Goal: Transaction & Acquisition: Book appointment/travel/reservation

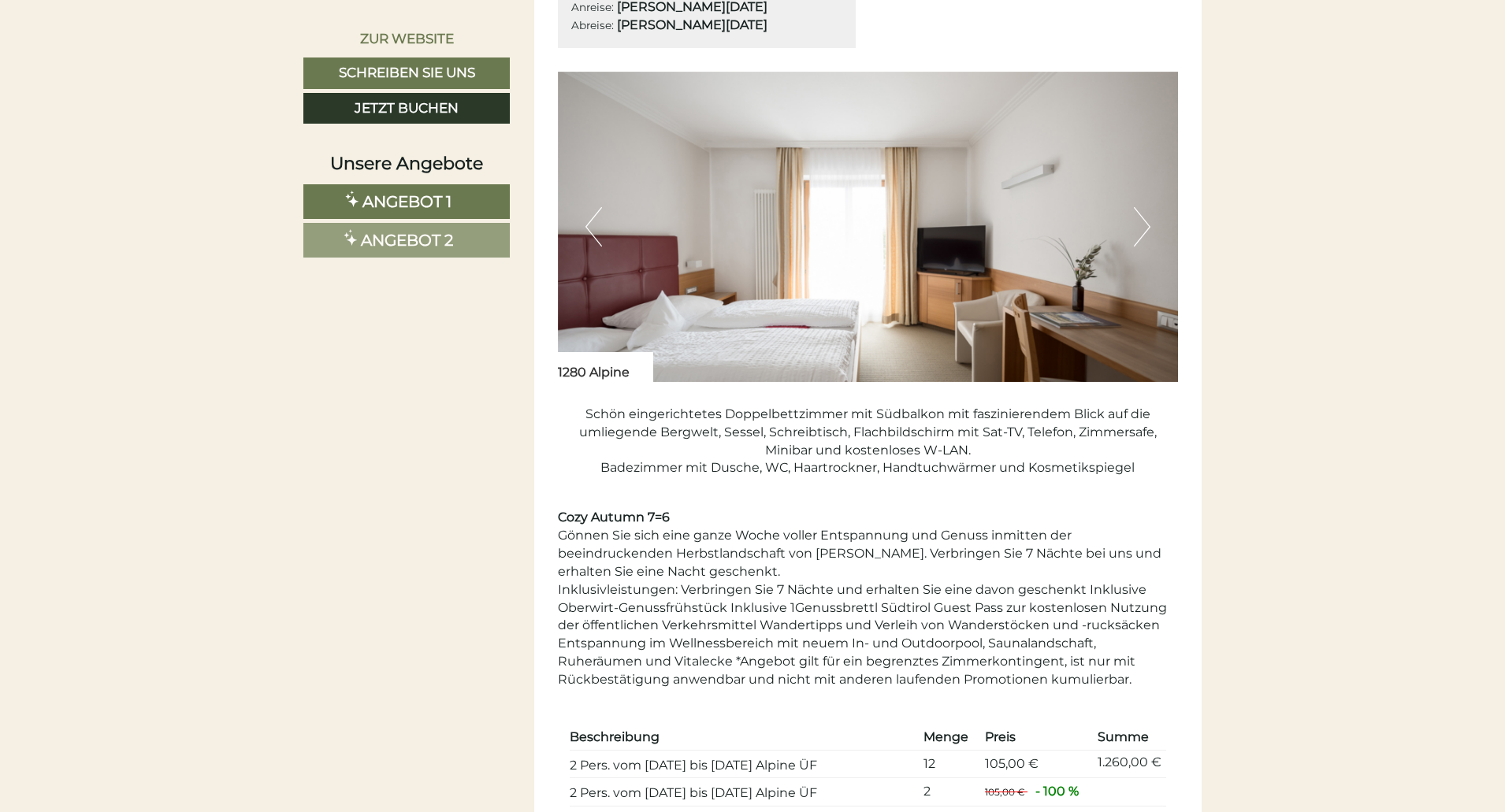
scroll to position [1418, 0]
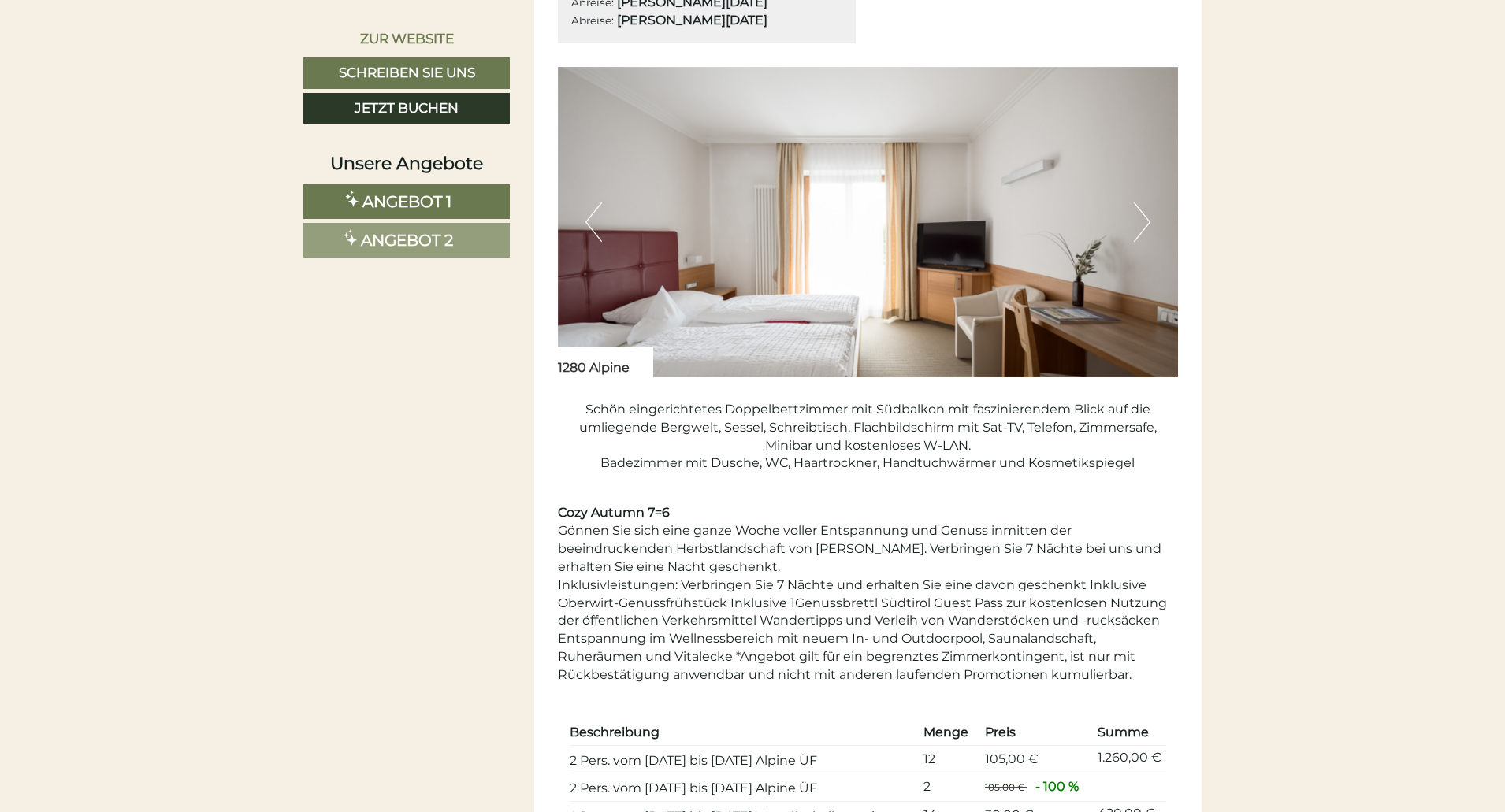
click at [748, 602] on div "Gönnen Sie sich eine ganze Woche voller Entspannung und Genuss inmitten der bee…" at bounding box center [868, 603] width 621 height 162
drag, startPoint x: 729, startPoint y: 601, endPoint x: 883, endPoint y: 601, distance: 154.0
click at [883, 601] on div "Gönnen Sie sich eine ganze Woche voller Entspannung und Genuss inmitten der bee…" at bounding box center [868, 603] width 621 height 162
drag, startPoint x: 729, startPoint y: 604, endPoint x: 882, endPoint y: 604, distance: 153.0
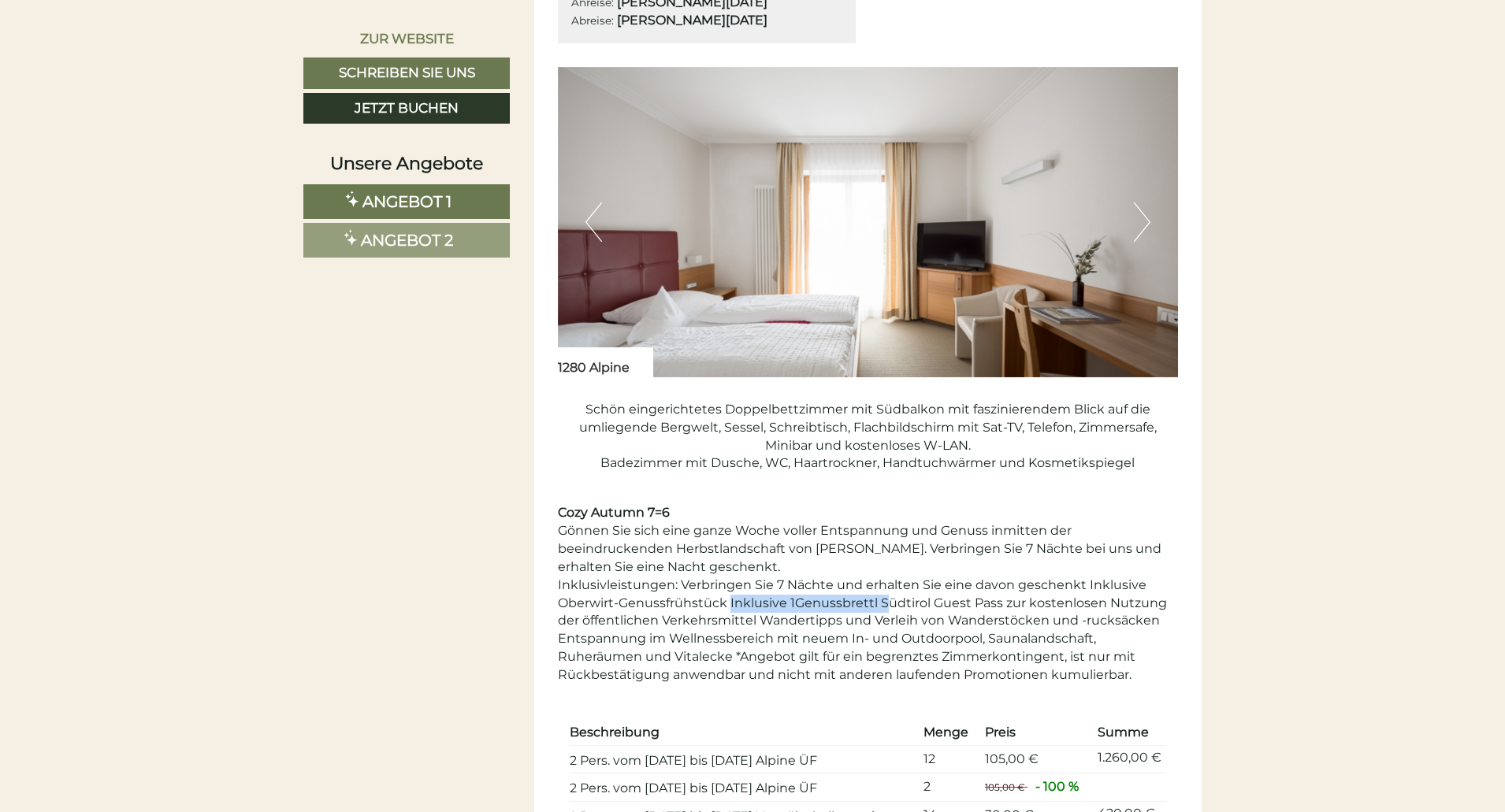
click at [882, 604] on div "Gönnen Sie sich eine ganze Woche voller Entspannung und Genuss inmitten der bee…" at bounding box center [868, 603] width 621 height 162
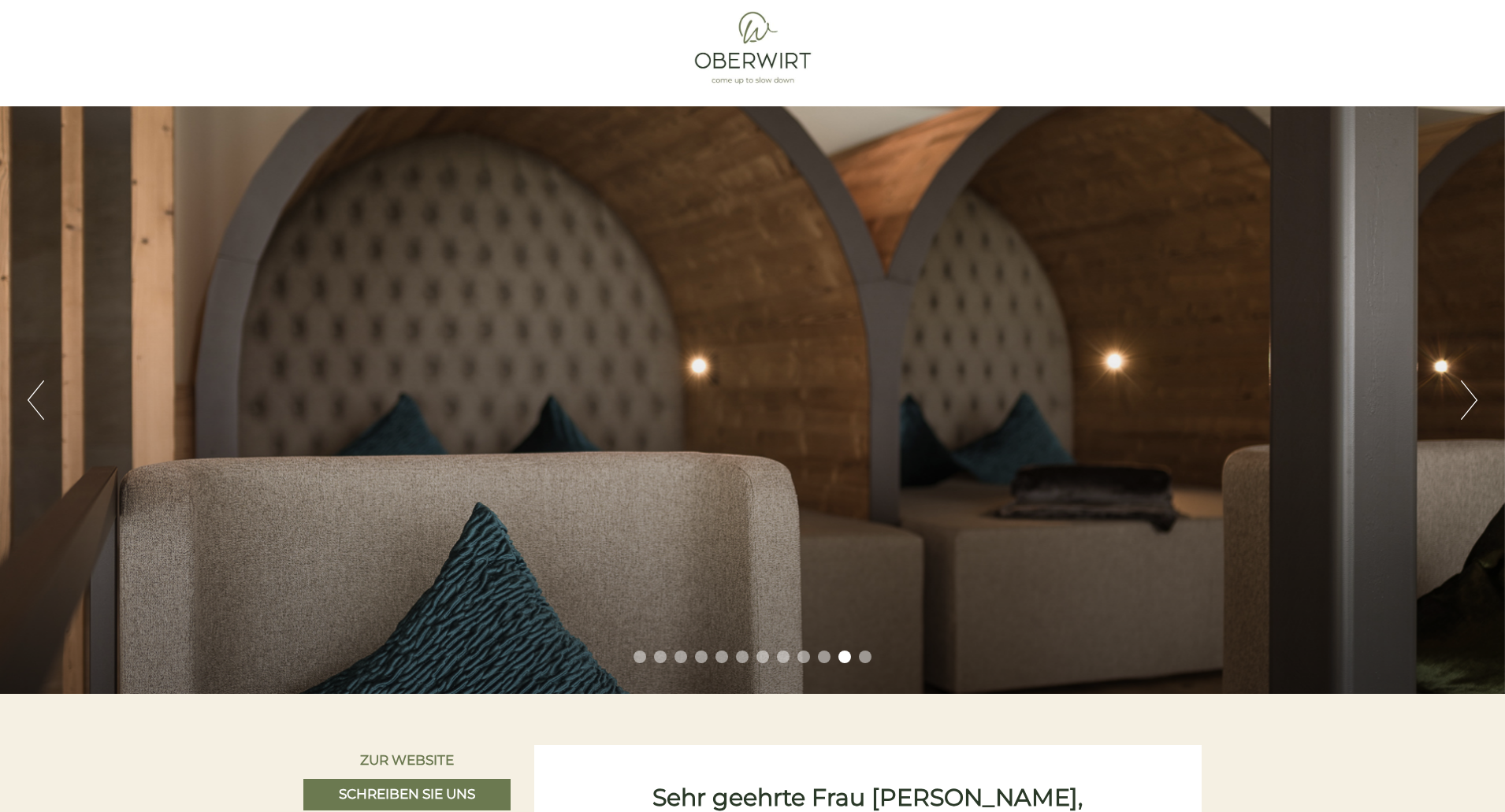
scroll to position [0, 0]
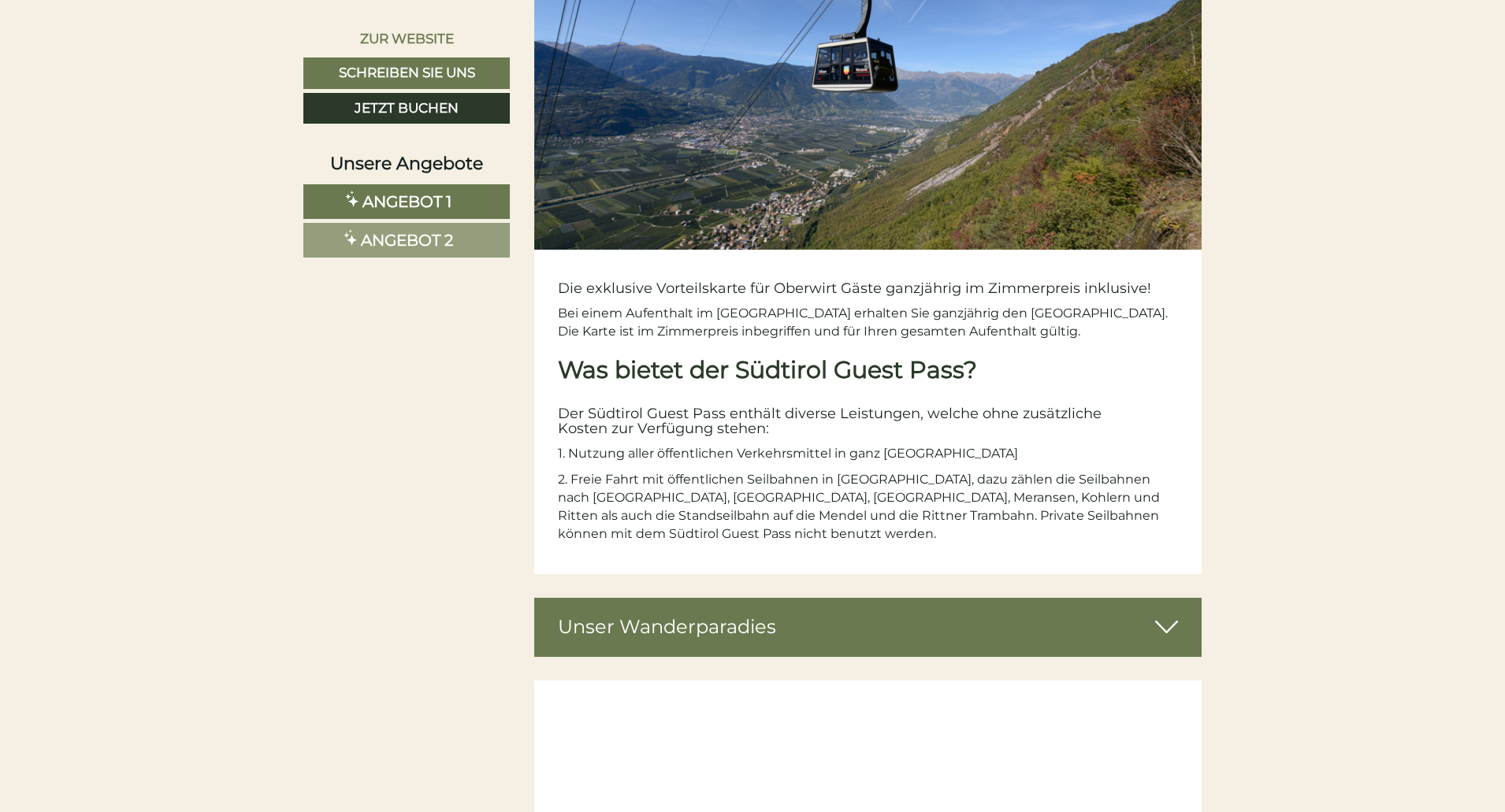
scroll to position [4175, 0]
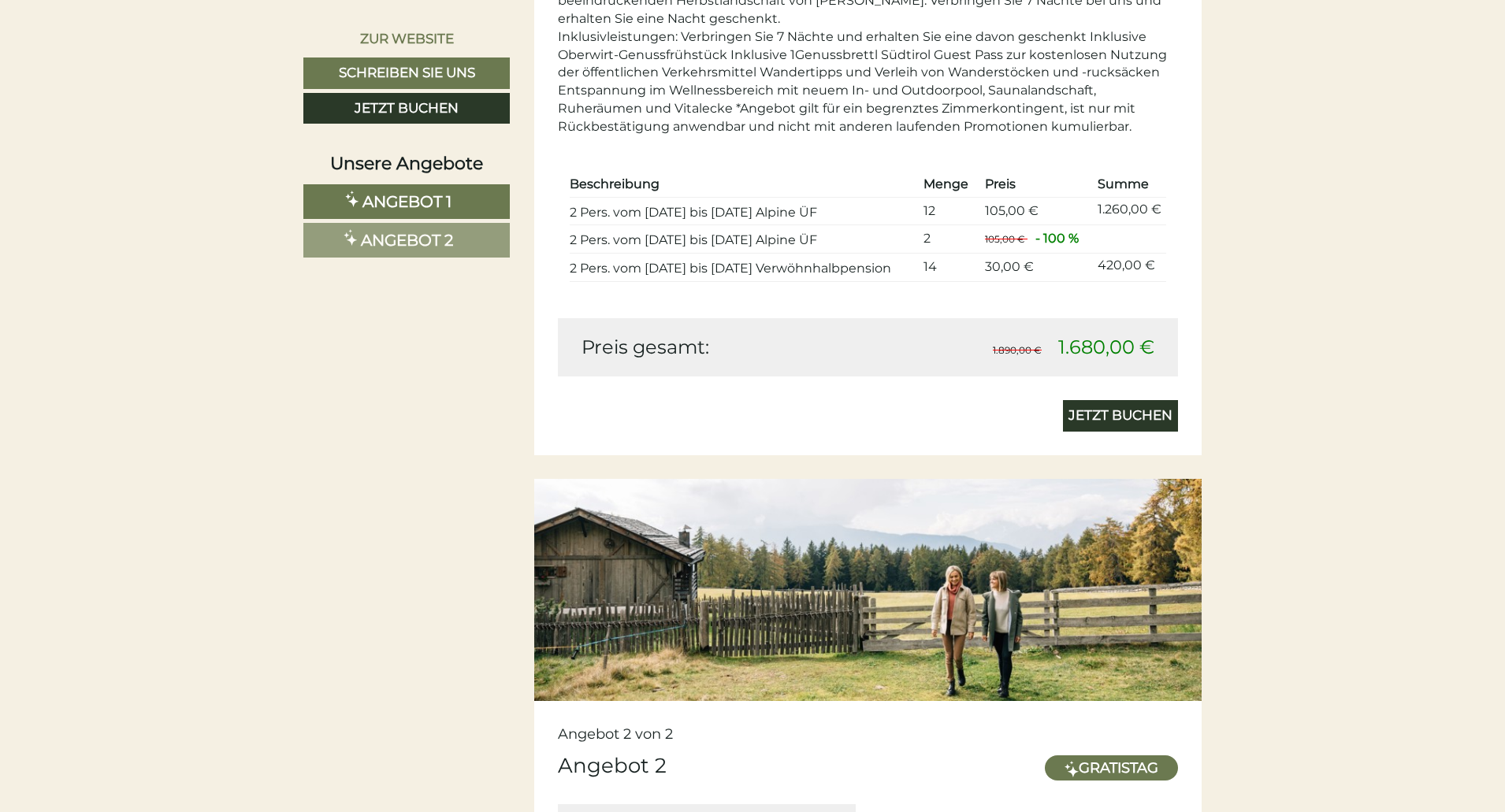
scroll to position [2517, 0]
